Goal: Transaction & Acquisition: Purchase product/service

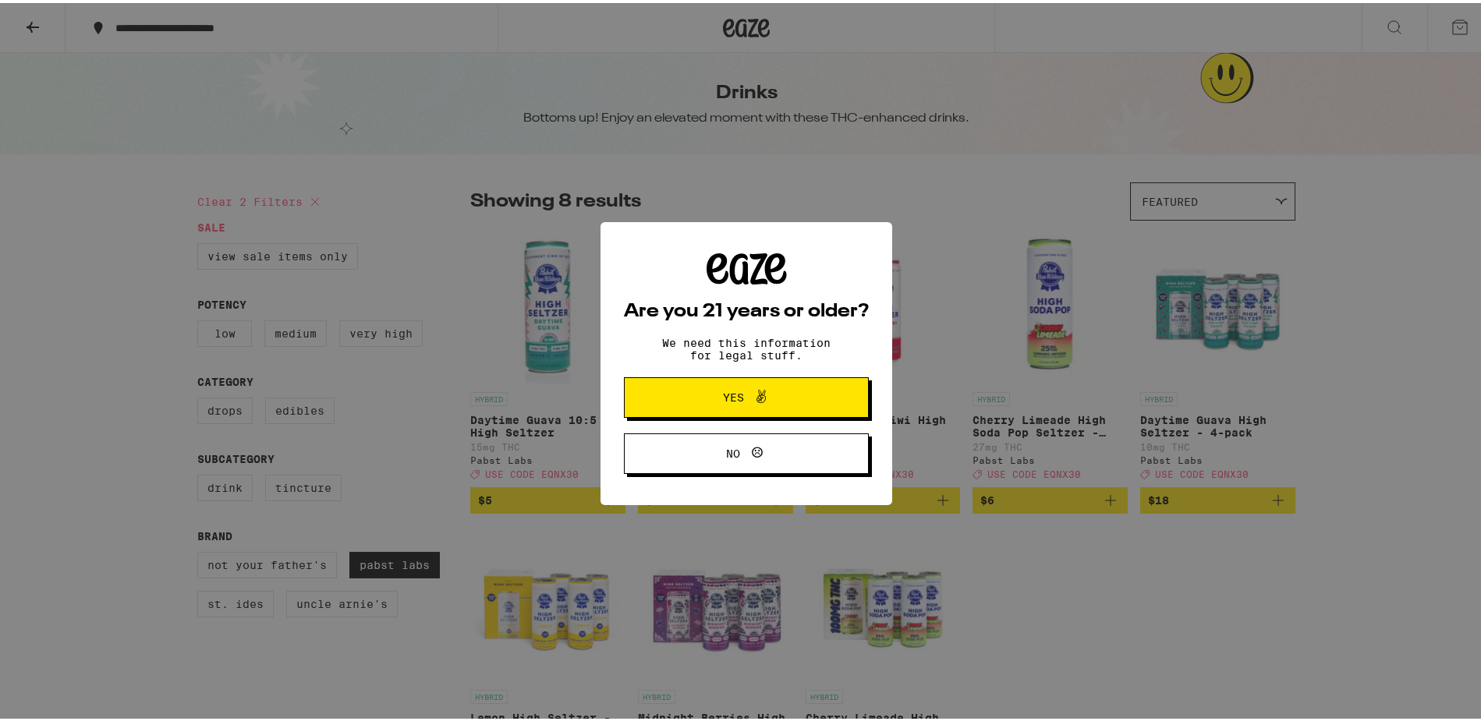
click at [758, 398] on icon at bounding box center [761, 393] width 19 height 19
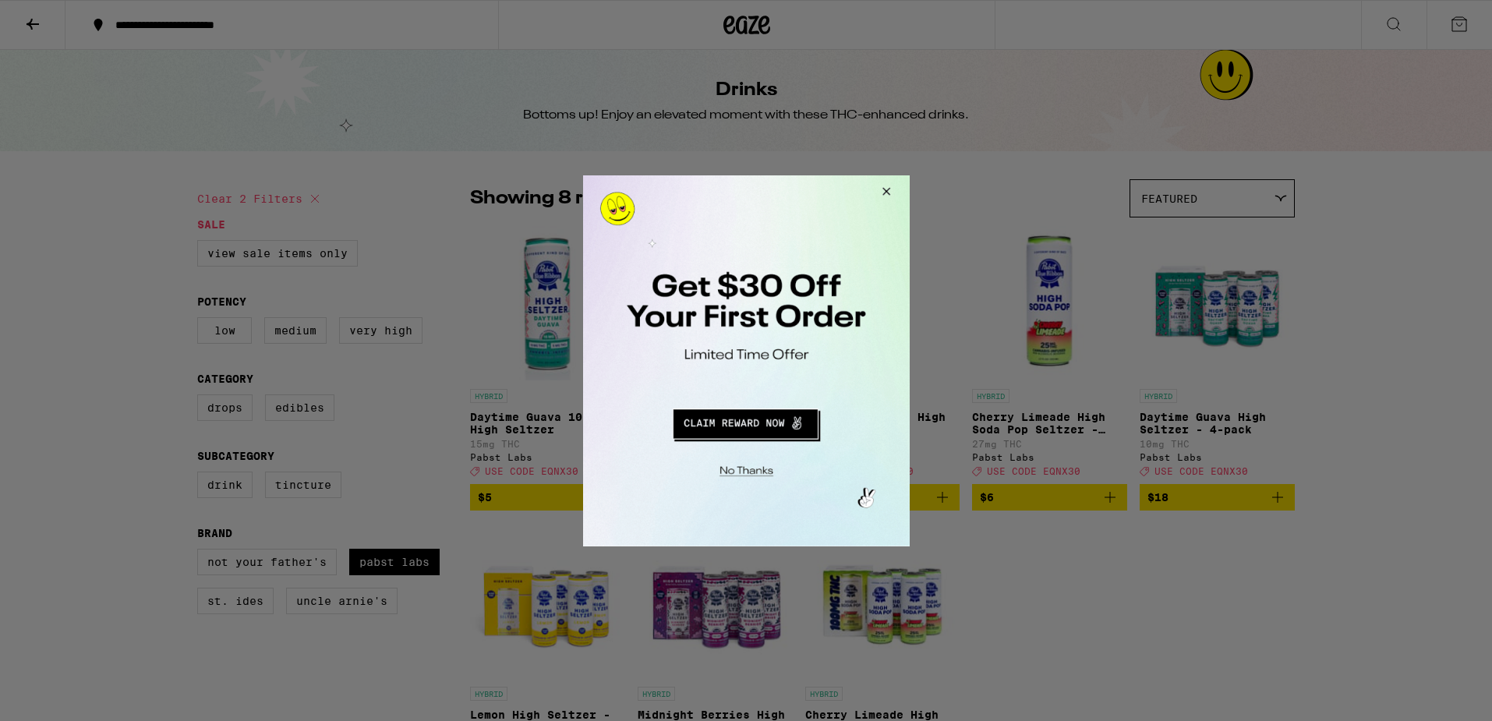
click at [886, 191] on button "Close Modal" at bounding box center [883, 193] width 42 height 37
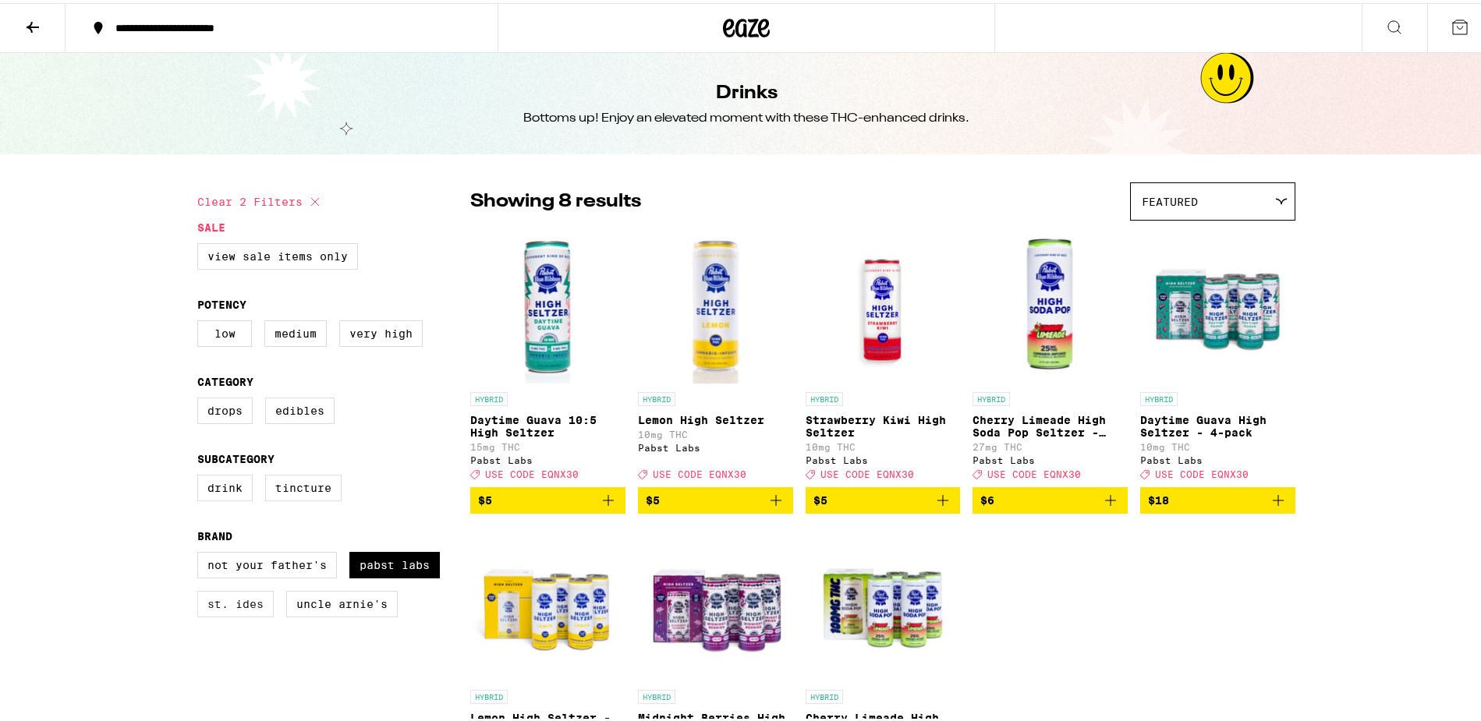
click at [229, 614] on label "St. Ides" at bounding box center [235, 601] width 76 height 27
click at [201, 552] on input "St. Ides" at bounding box center [200, 551] width 1 height 1
checkbox input "true"
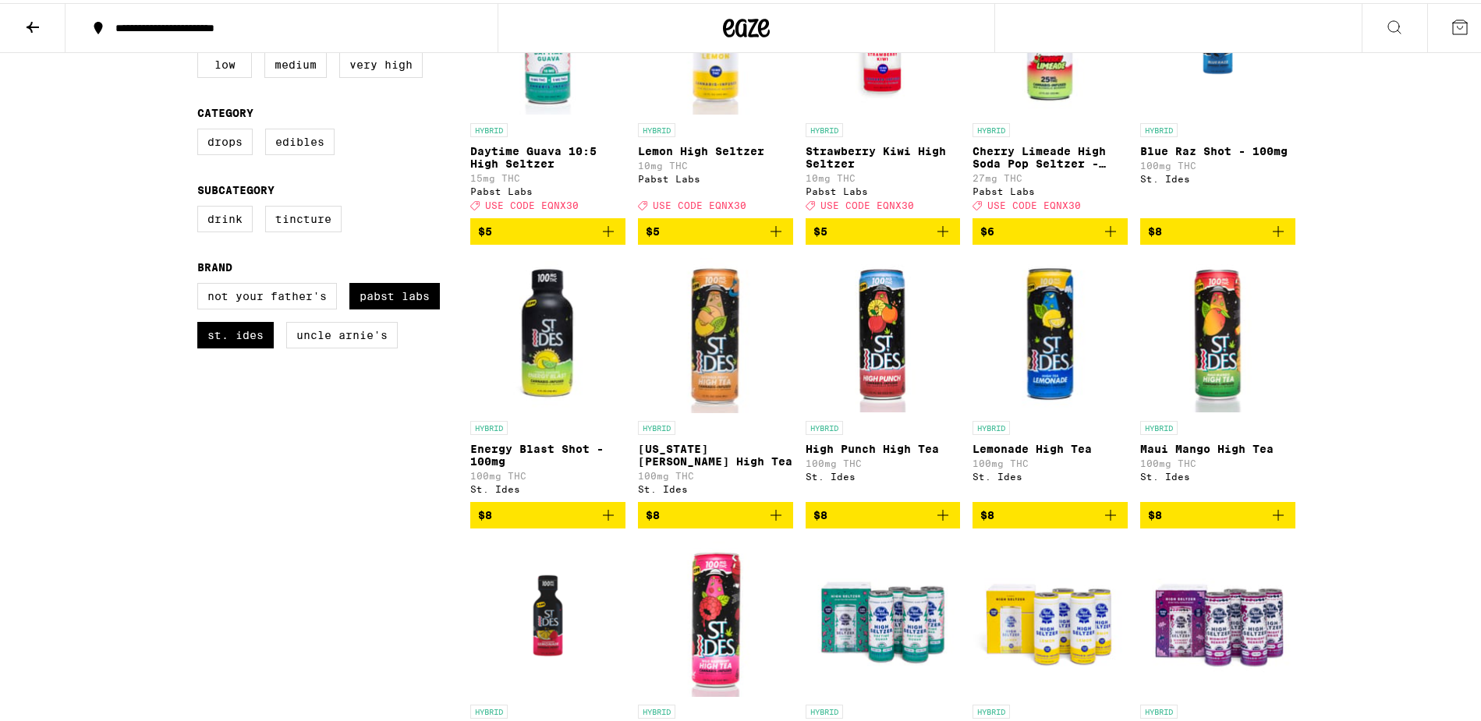
scroll to position [267, 0]
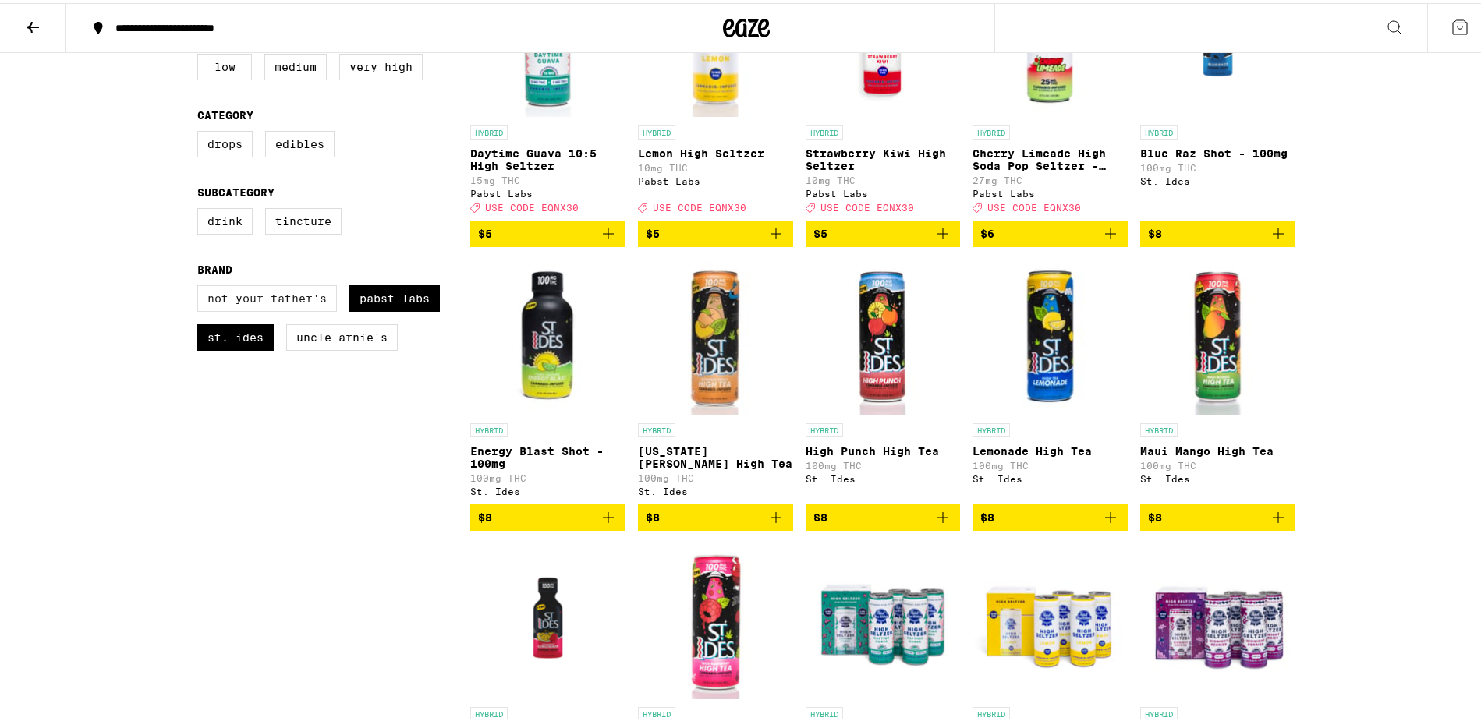
click at [281, 307] on label "Not Your Father's" at bounding box center [267, 295] width 140 height 27
click at [201, 285] on input "Not Your Father's" at bounding box center [200, 285] width 1 height 1
checkbox input "true"
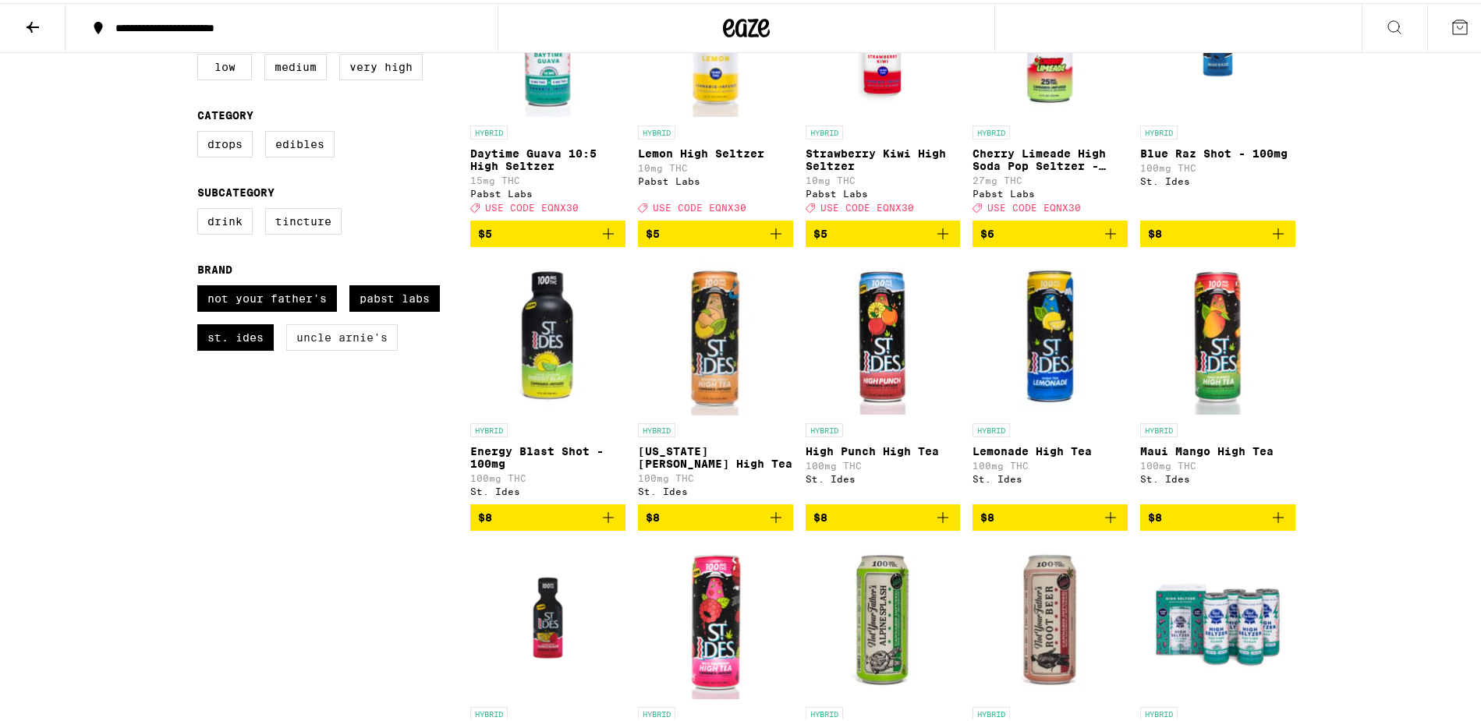
click at [324, 348] on label "Uncle Arnie's" at bounding box center [341, 334] width 111 height 27
click at [201, 285] on input "Uncle Arnie's" at bounding box center [200, 285] width 1 height 1
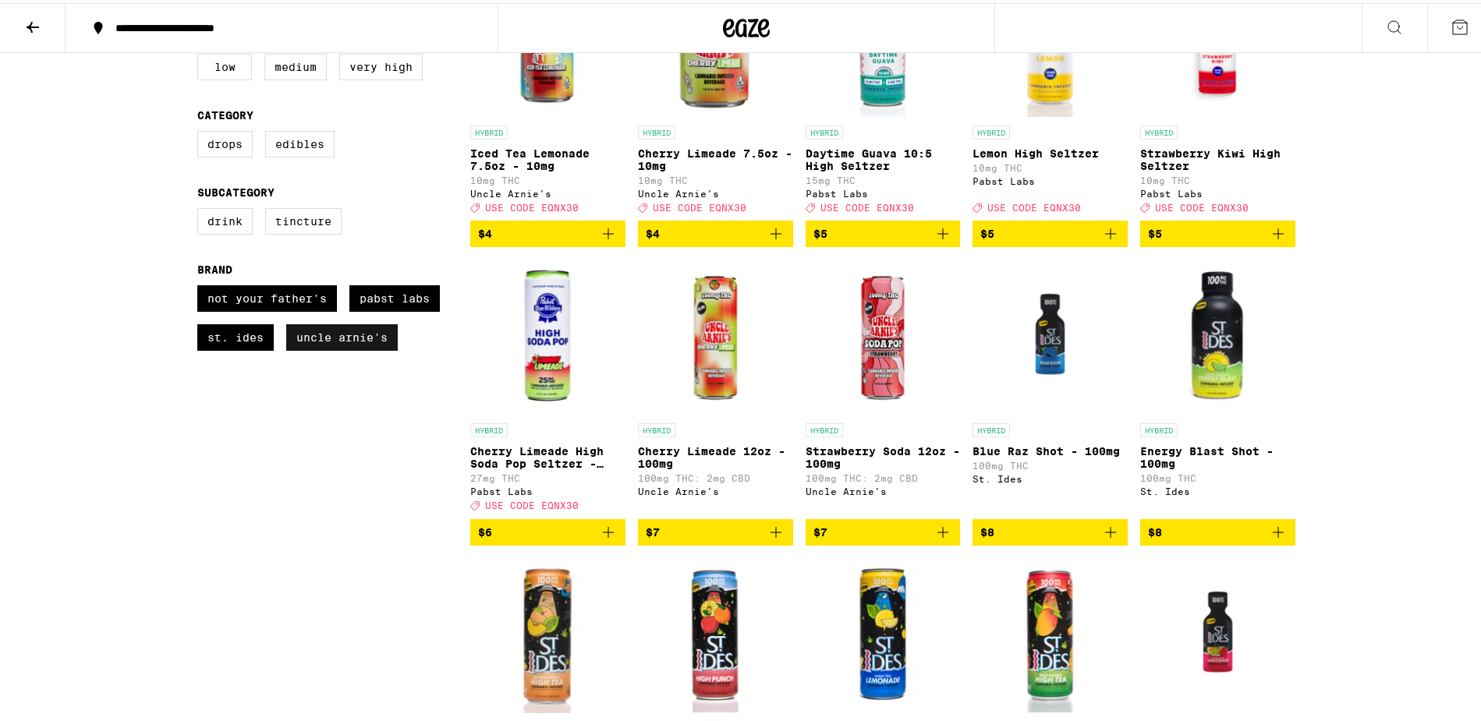
click at [331, 348] on label "Uncle Arnie's" at bounding box center [341, 334] width 111 height 27
click at [201, 285] on input "Uncle Arnie's" at bounding box center [200, 285] width 1 height 1
checkbox input "false"
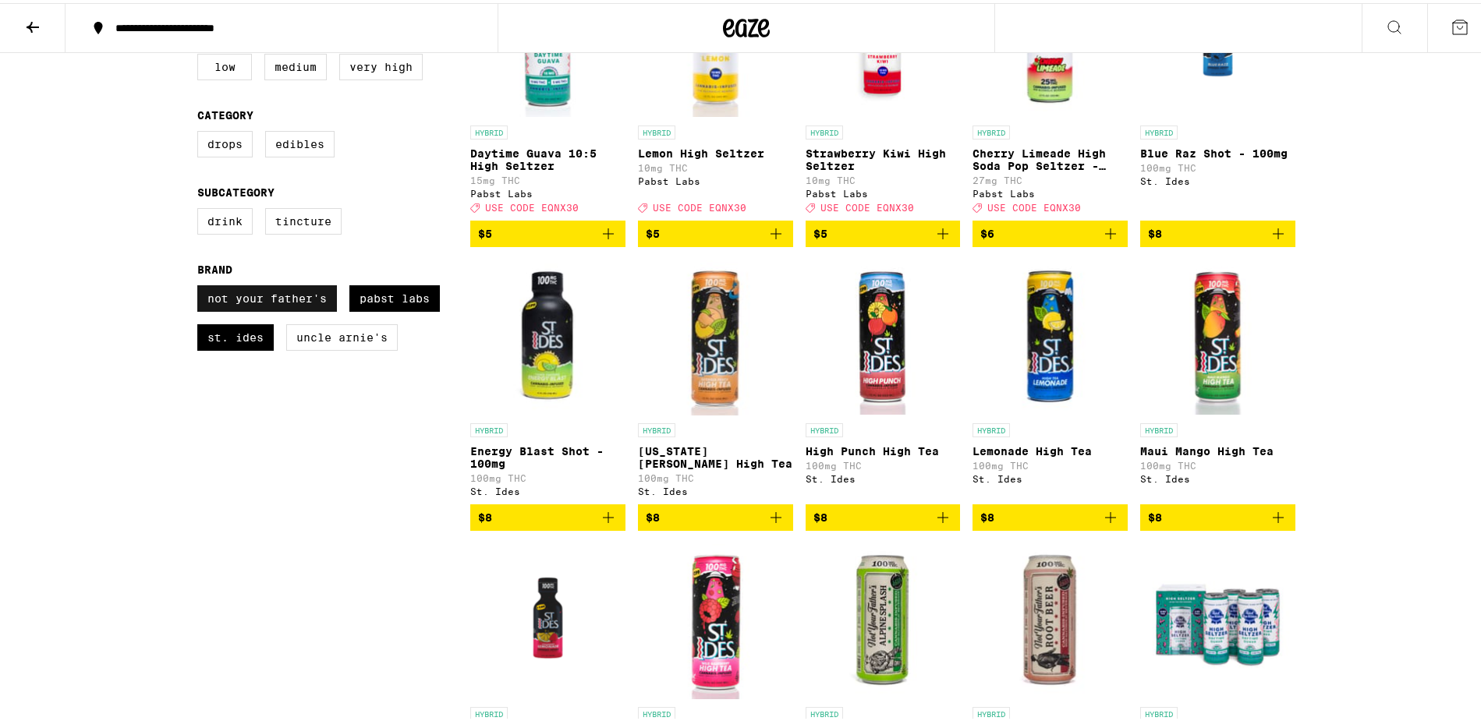
click at [294, 309] on label "Not Your Father's" at bounding box center [267, 295] width 140 height 27
click at [201, 285] on input "Not Your Father's" at bounding box center [200, 285] width 1 height 1
checkbox input "false"
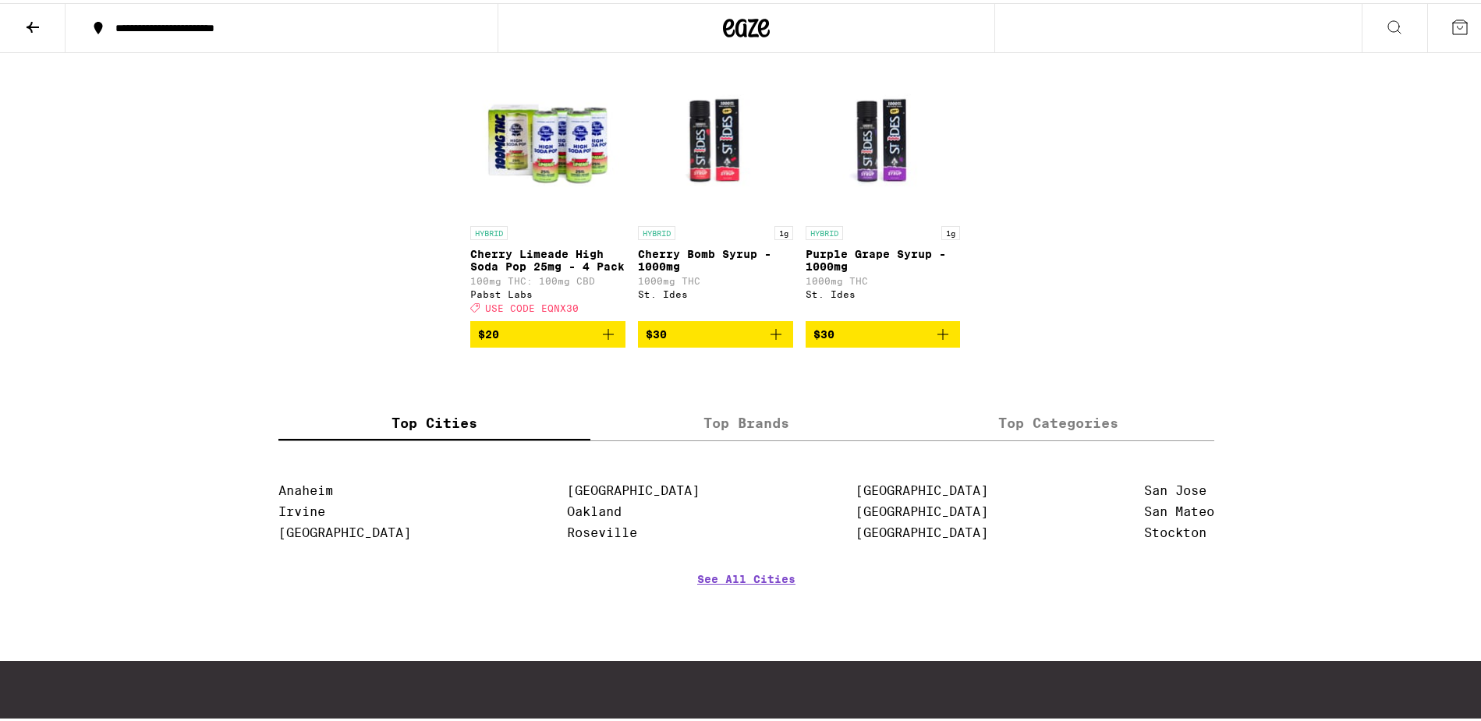
scroll to position [1134, 0]
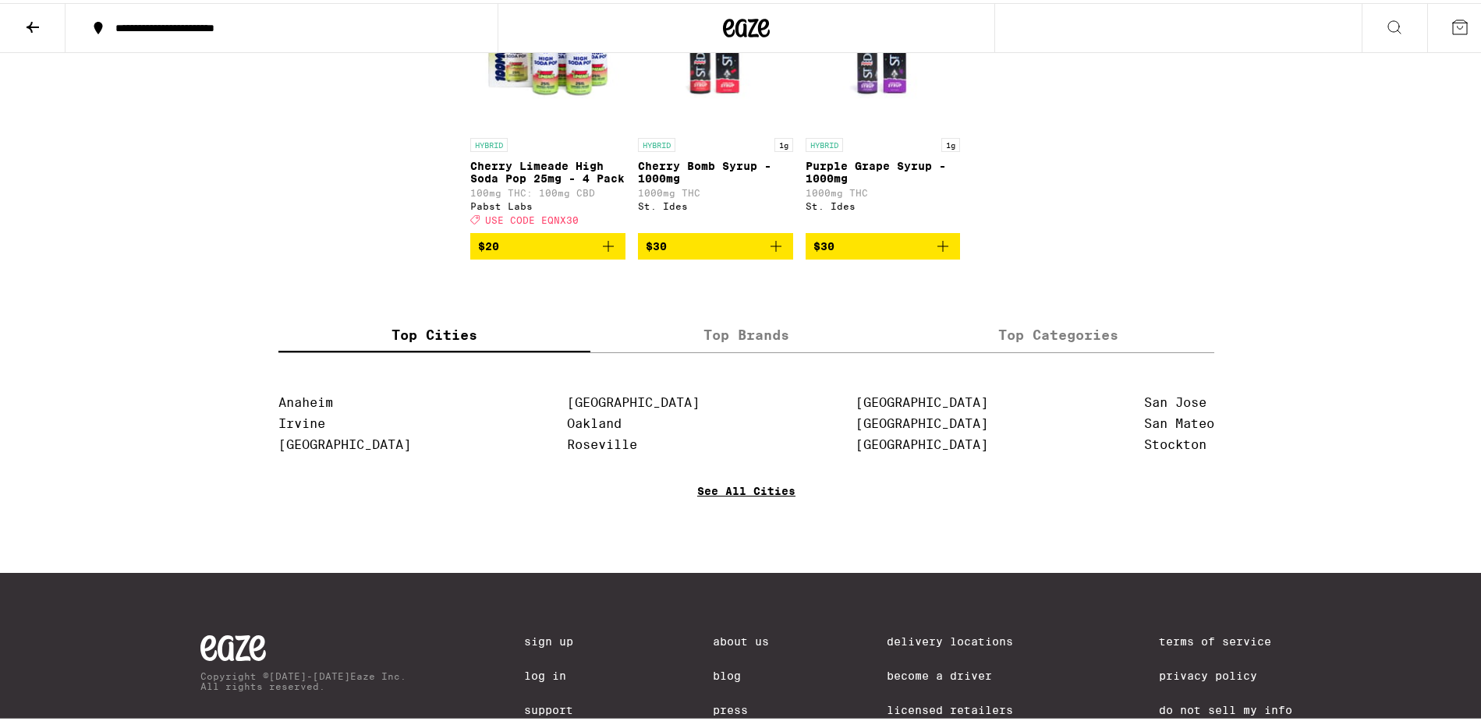
click at [751, 533] on link "See All Cities" at bounding box center [746, 511] width 98 height 58
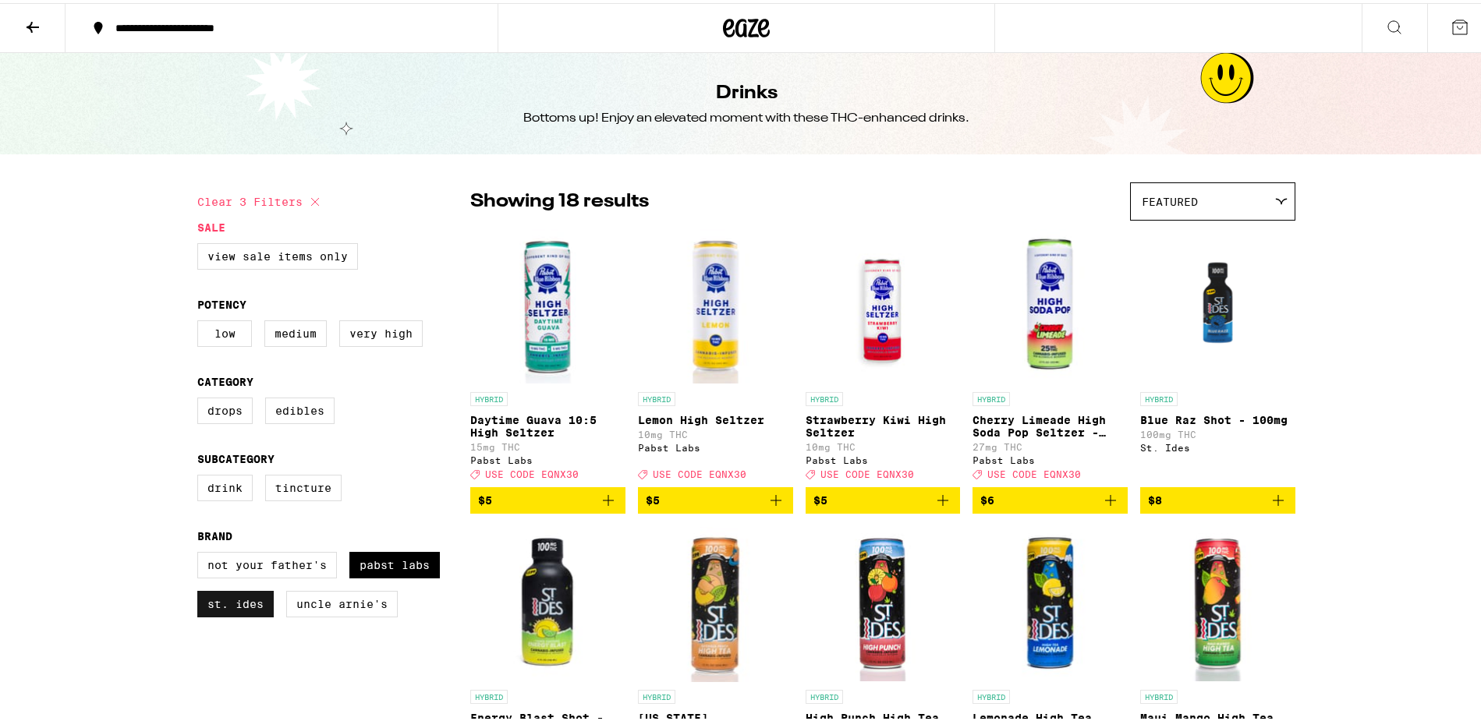
click at [220, 614] on label "St. Ides" at bounding box center [235, 601] width 76 height 27
click at [201, 552] on input "St. Ides" at bounding box center [200, 551] width 1 height 1
checkbox input "false"
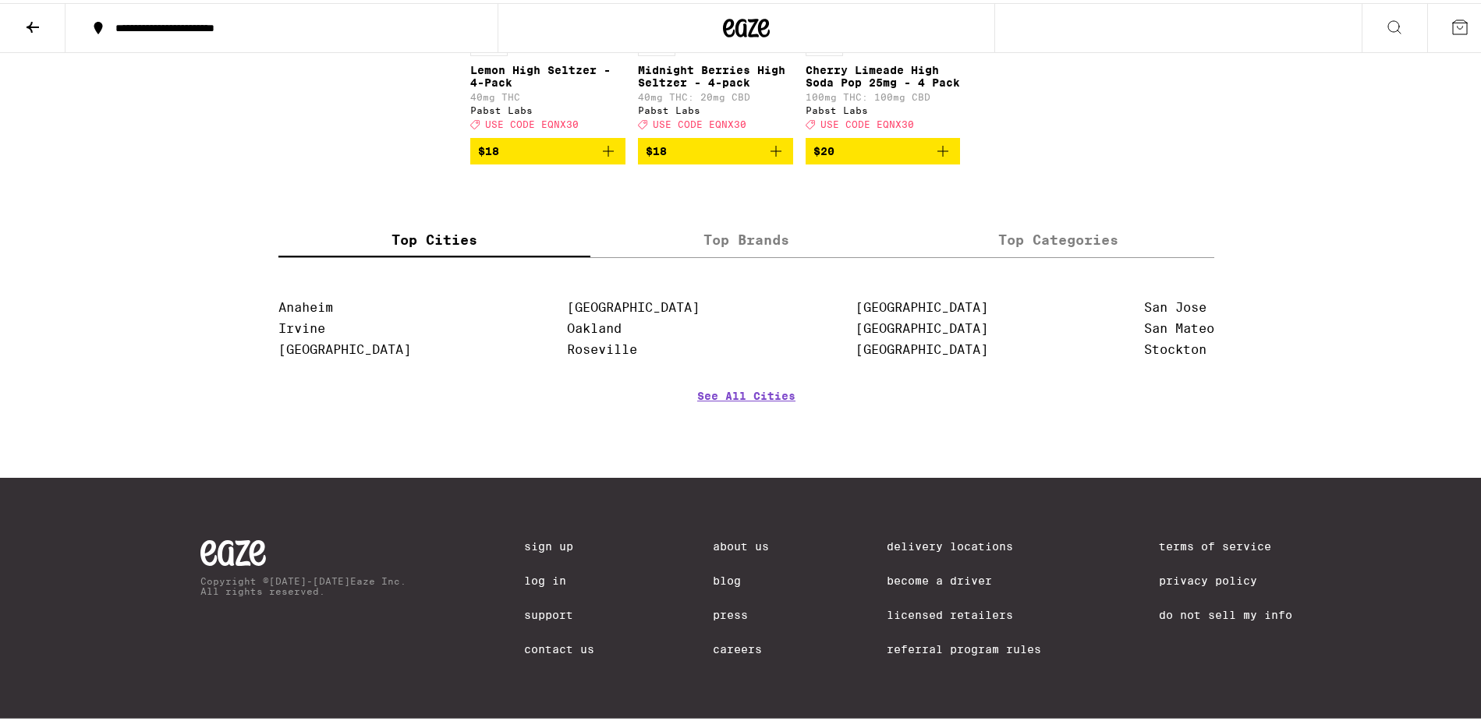
scroll to position [676, 0]
click at [714, 392] on link "See All Cities" at bounding box center [746, 416] width 98 height 58
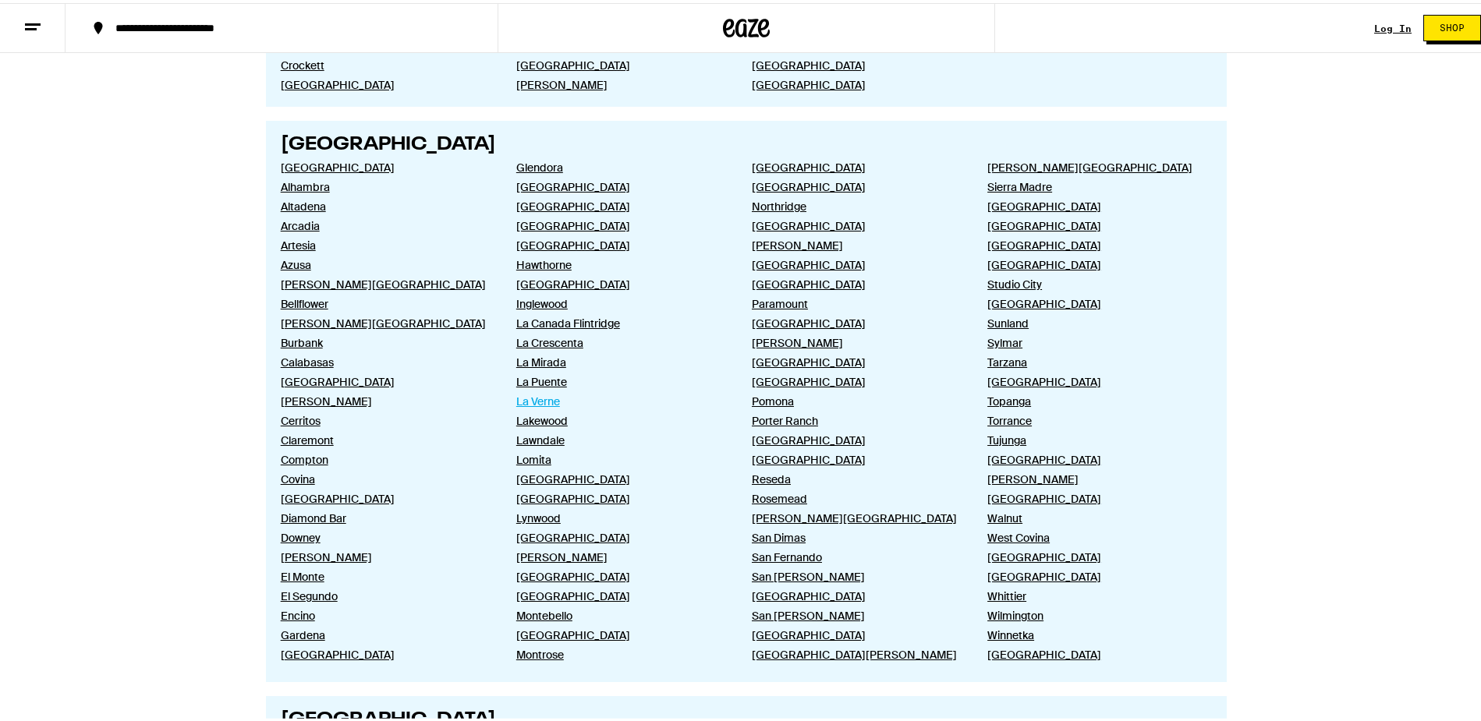
scroll to position [730, 0]
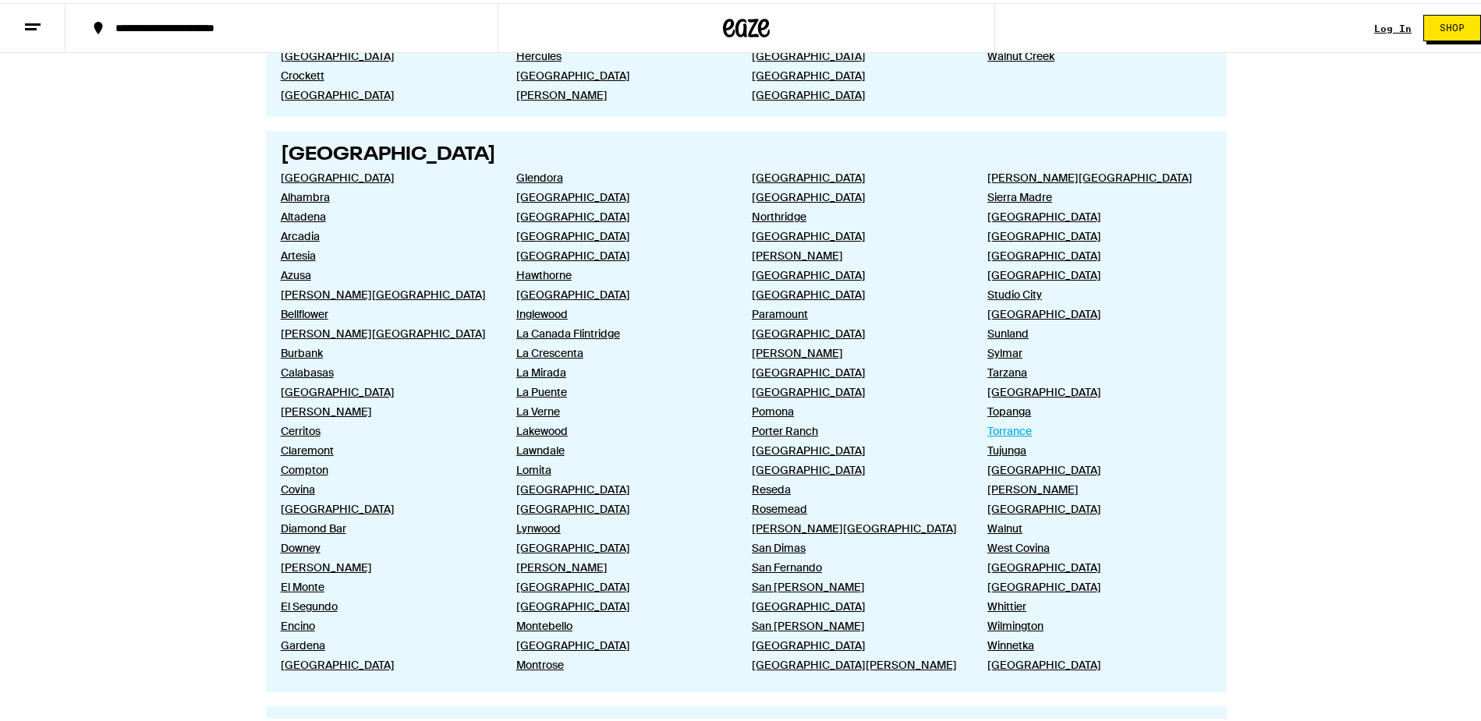
click at [1000, 434] on link "Torrance" at bounding box center [1092, 428] width 211 height 14
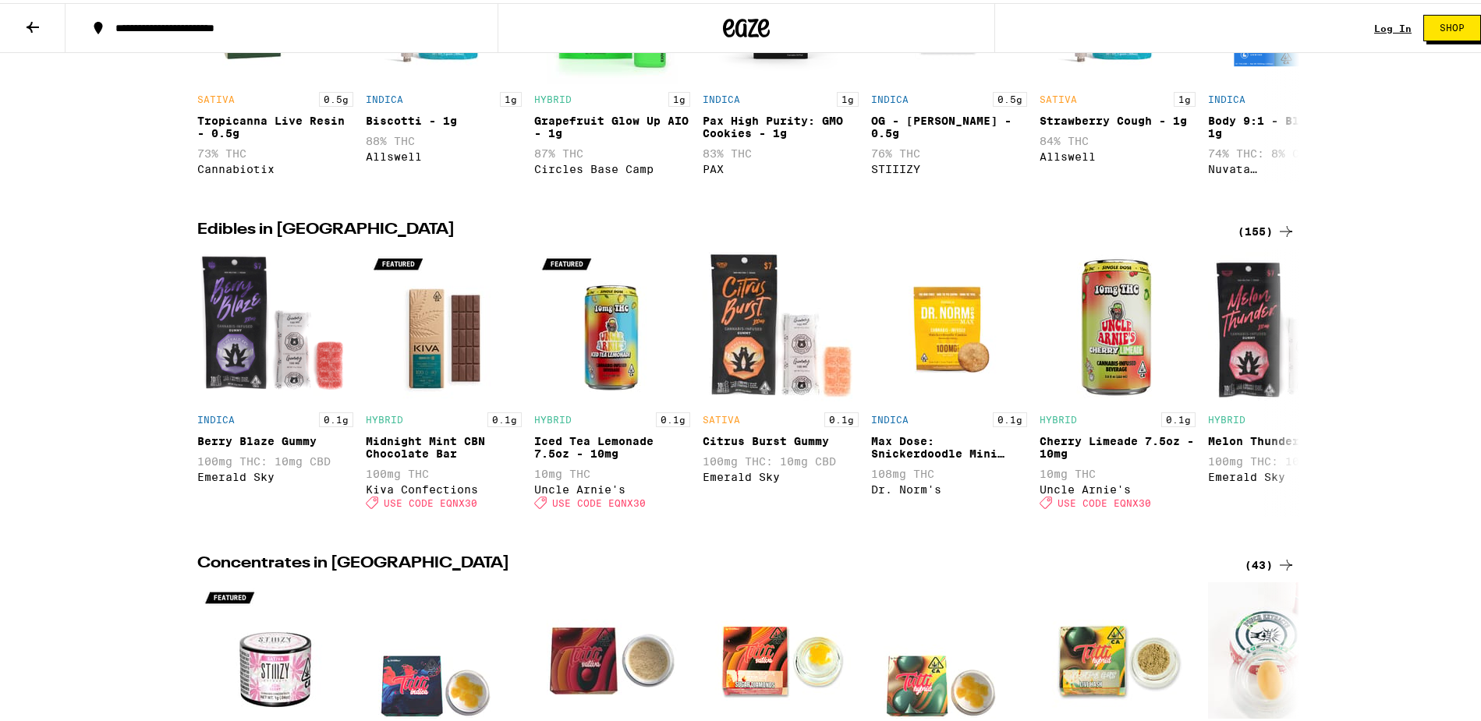
scroll to position [915, 0]
click at [1110, 365] on img "Open page for Cherry Limeade 7.5oz - 10mg from Uncle Arnie's" at bounding box center [1117, 324] width 156 height 156
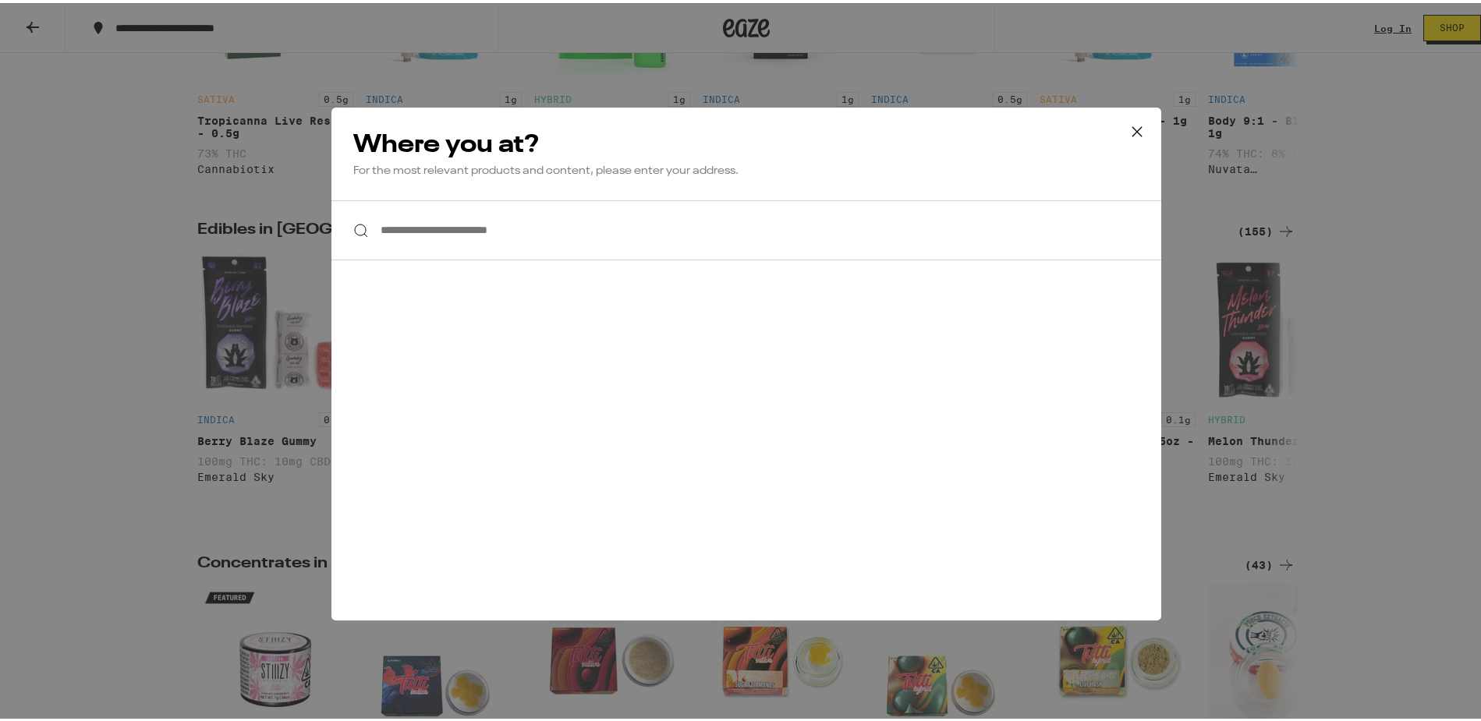
click at [1131, 132] on icon at bounding box center [1136, 128] width 23 height 23
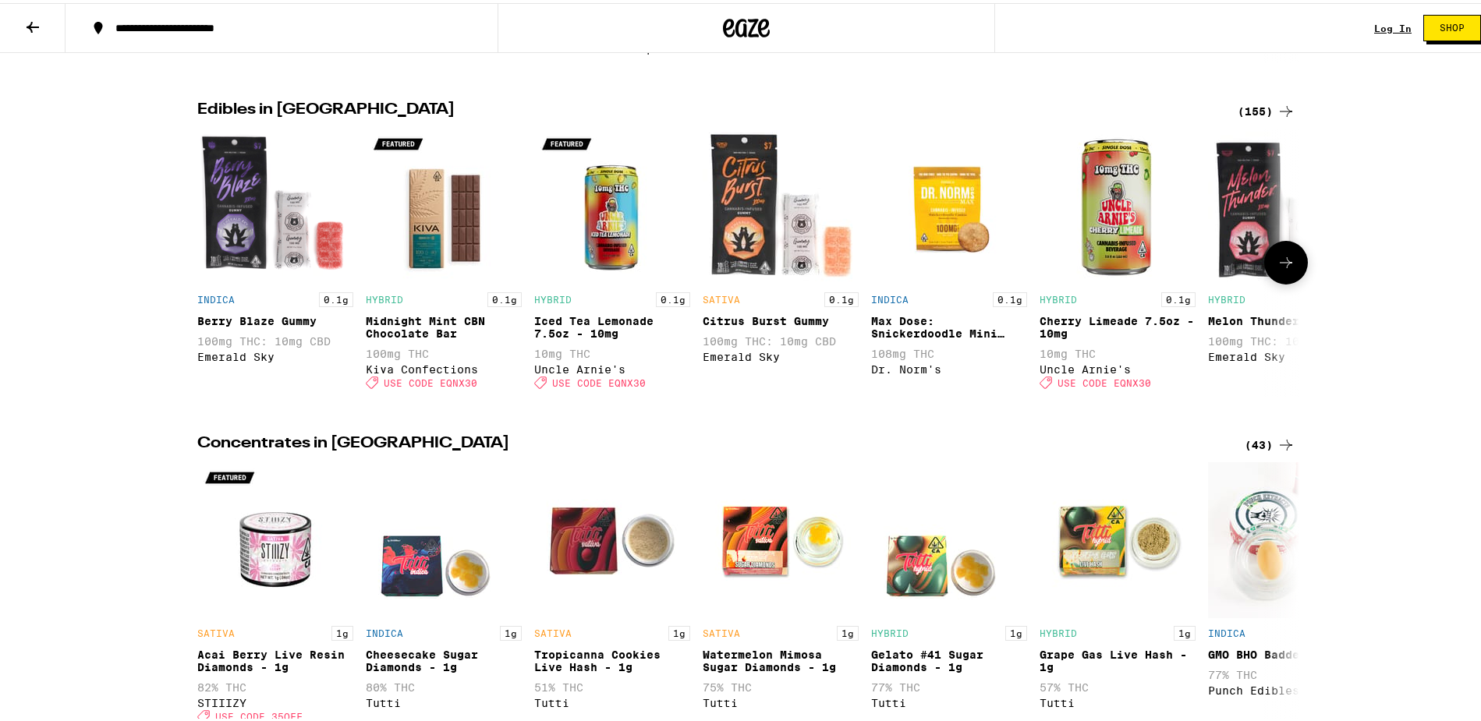
scroll to position [1046, 0]
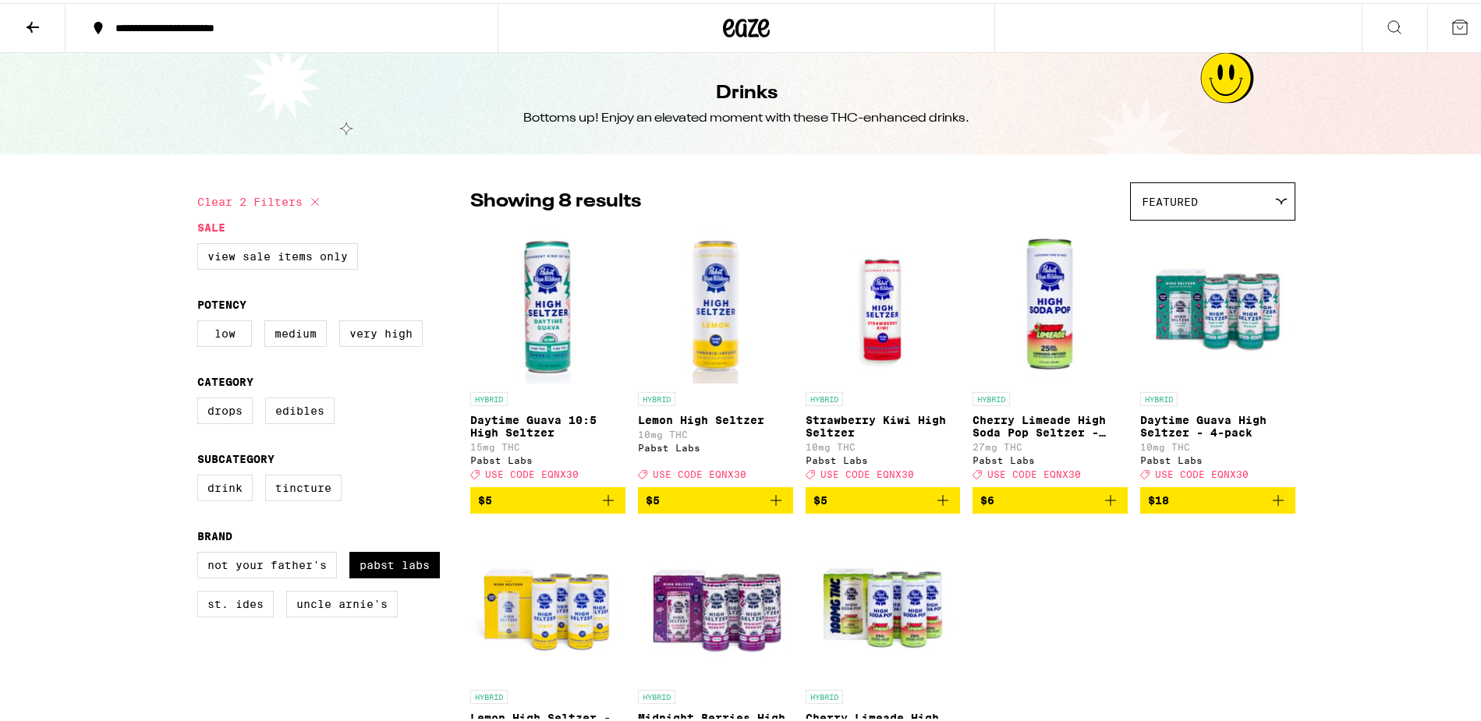
checkbox input "true"
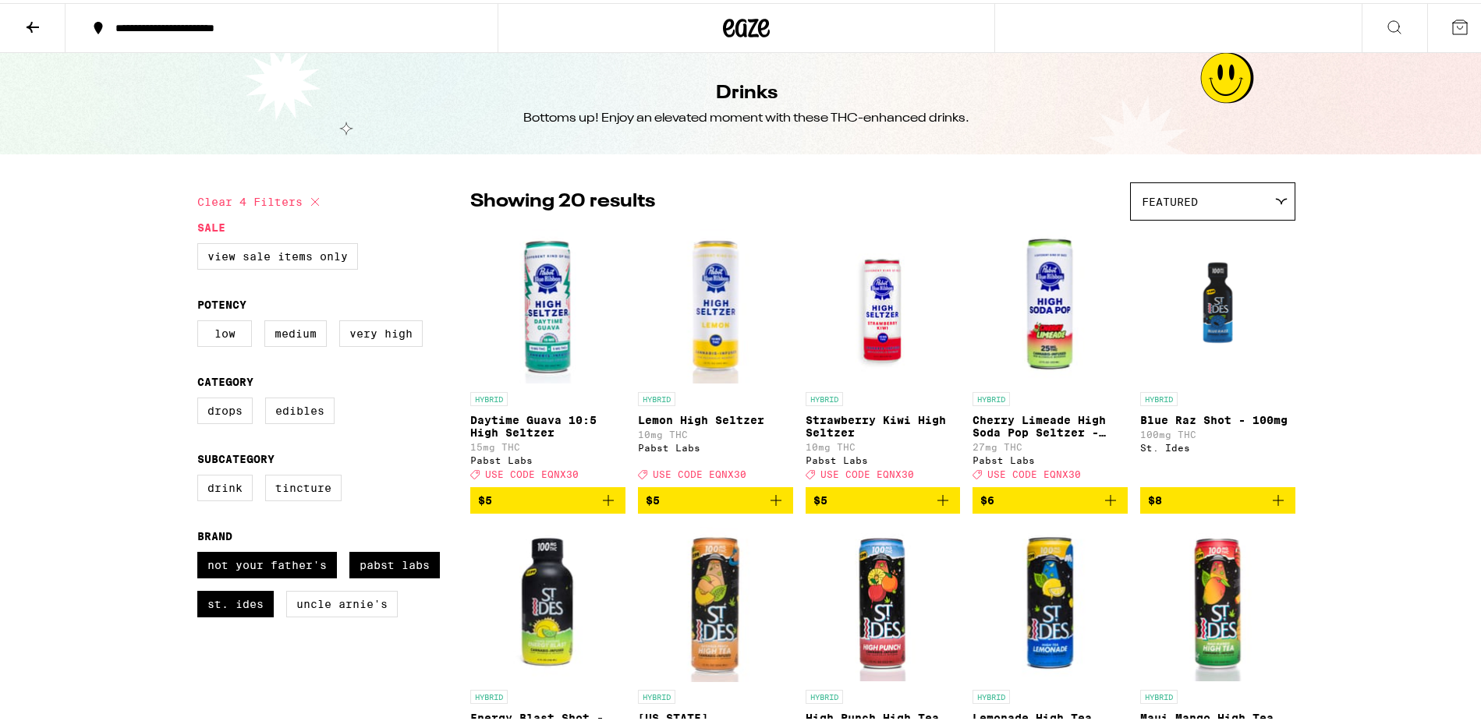
checkbox input "true"
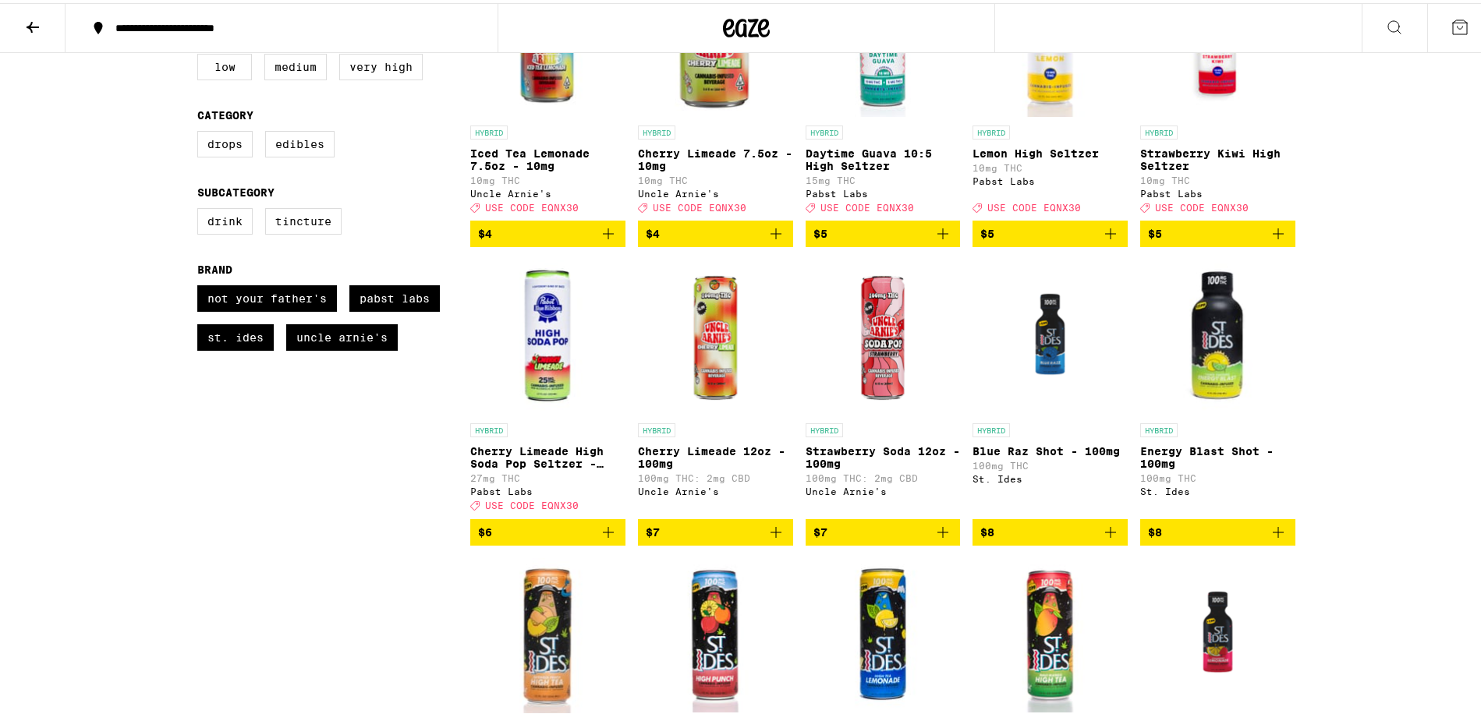
checkbox input "false"
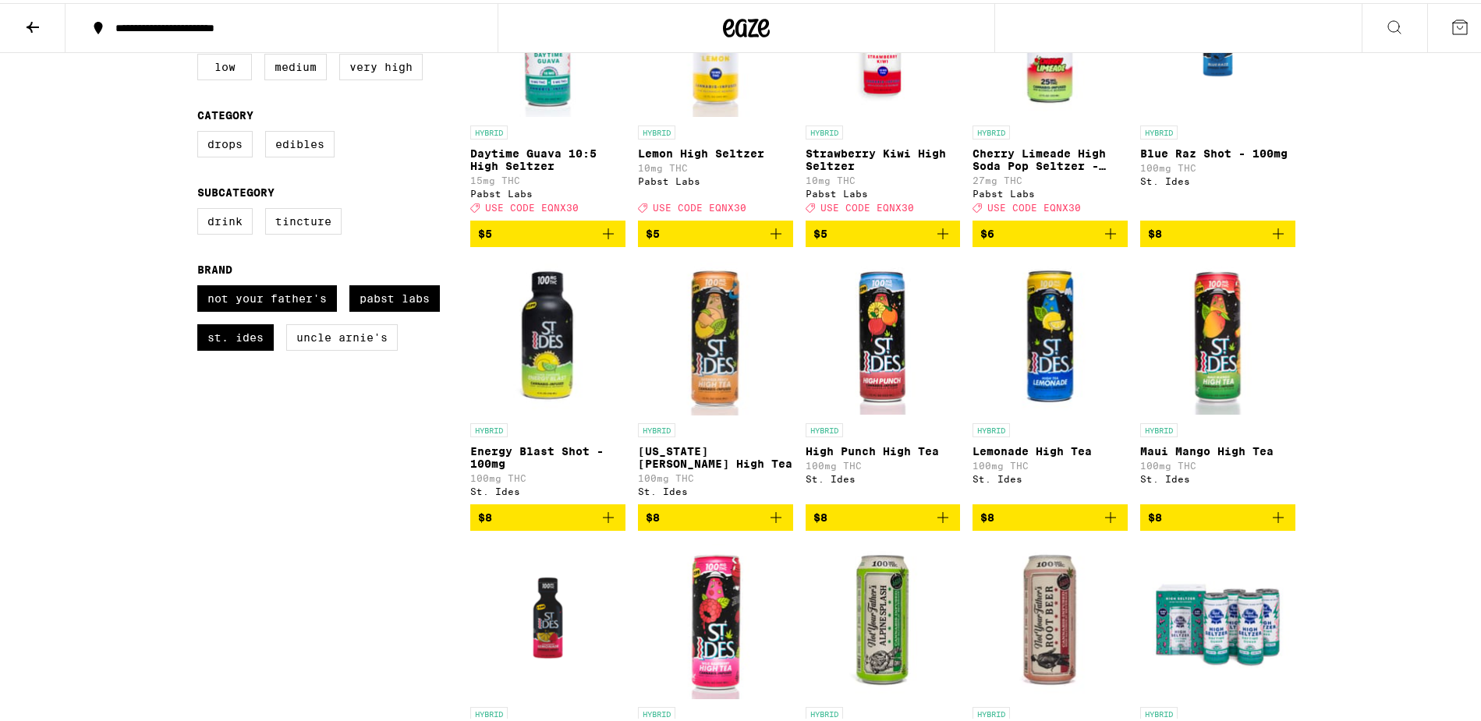
checkbox input "false"
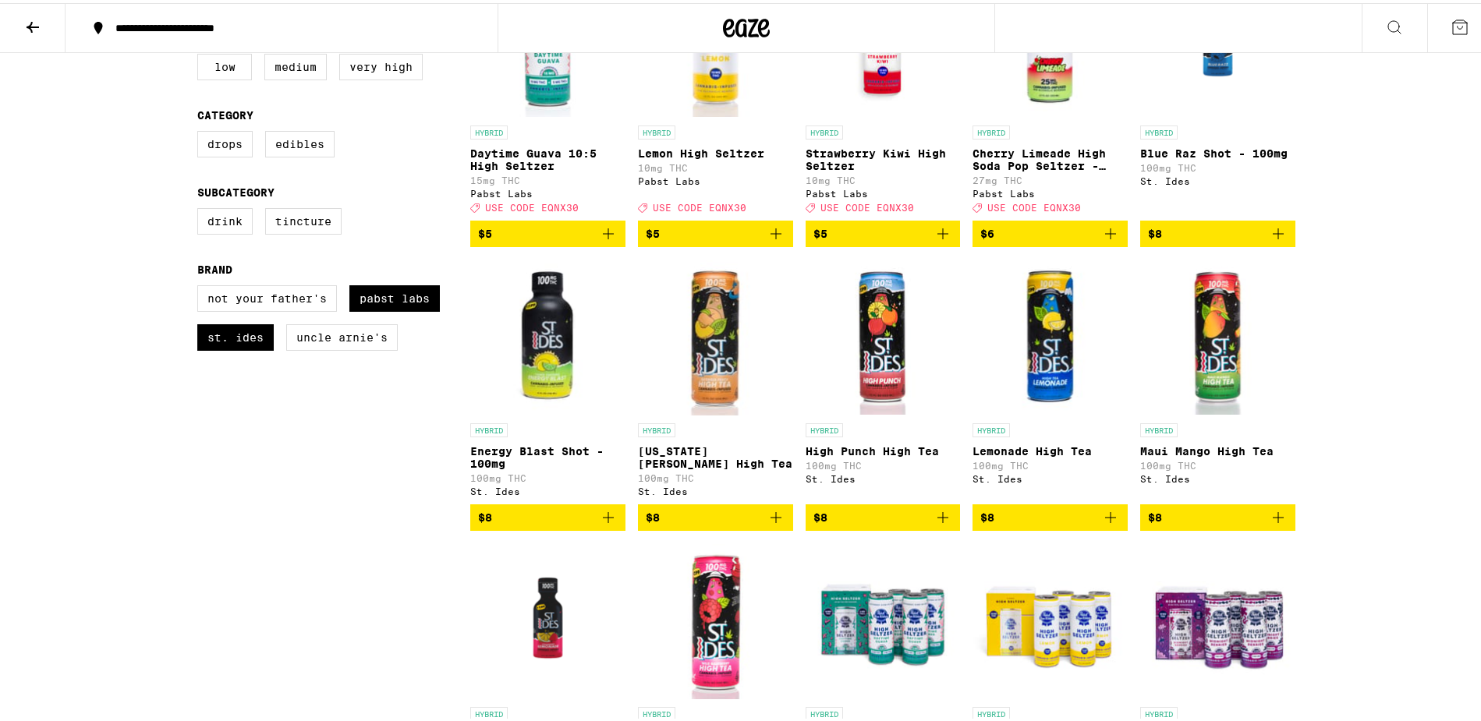
checkbox input "false"
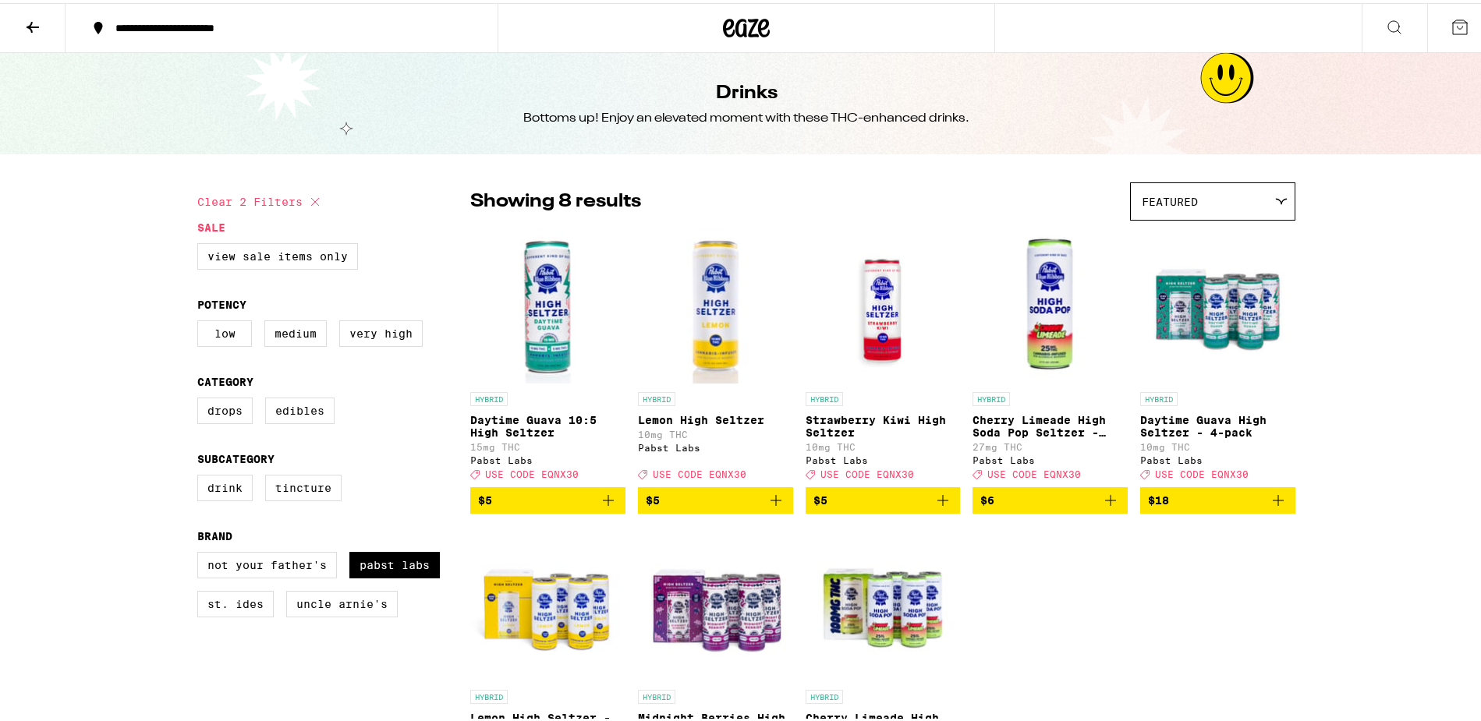
click at [547, 504] on span "$5" at bounding box center [548, 497] width 140 height 19
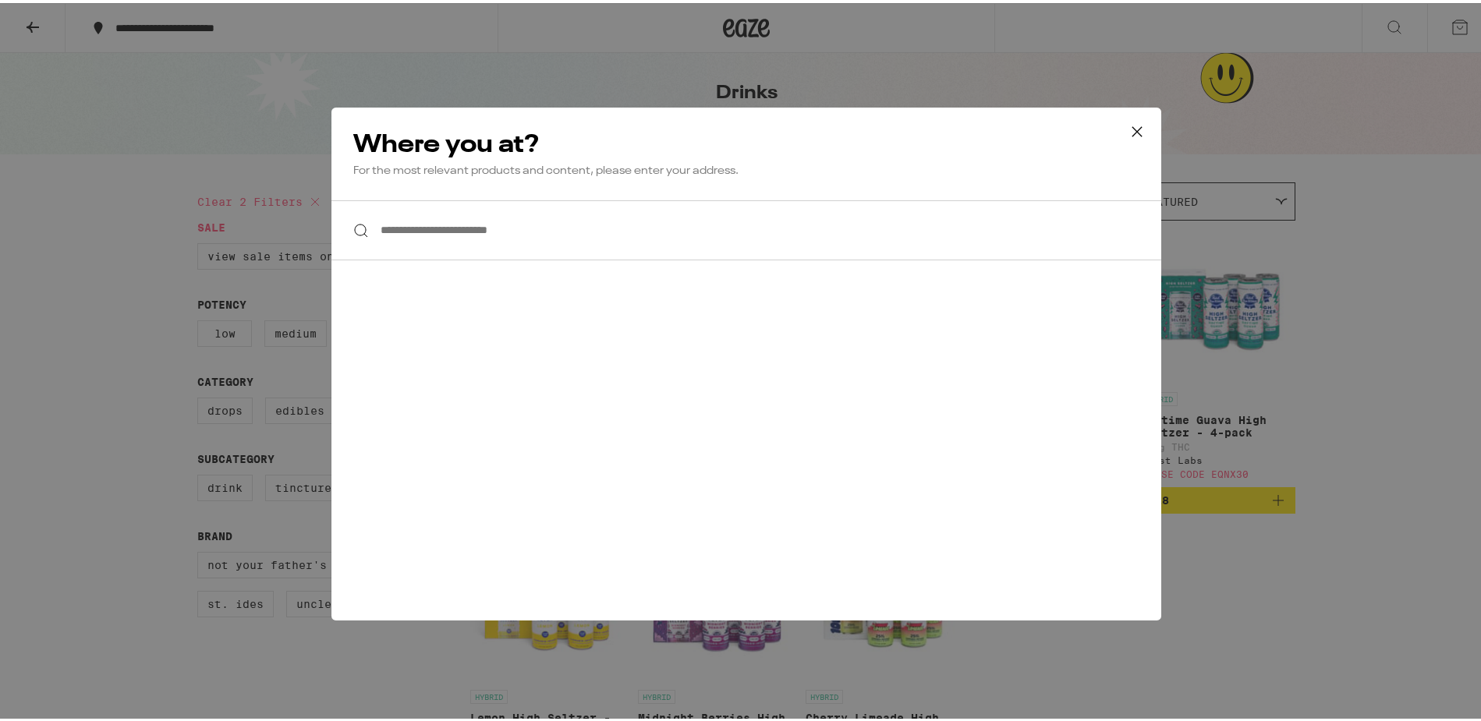
click at [1132, 129] on icon at bounding box center [1136, 127] width 9 height 9
